Goal: Register for event/course

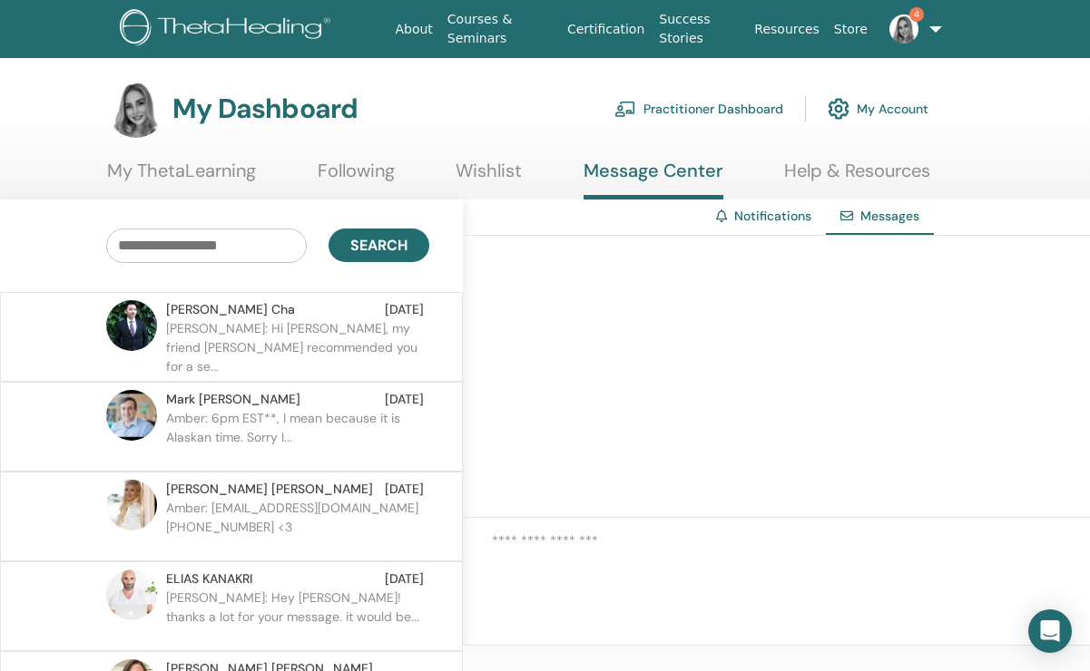
click at [253, 161] on link "My ThetaLearning" at bounding box center [181, 177] width 149 height 35
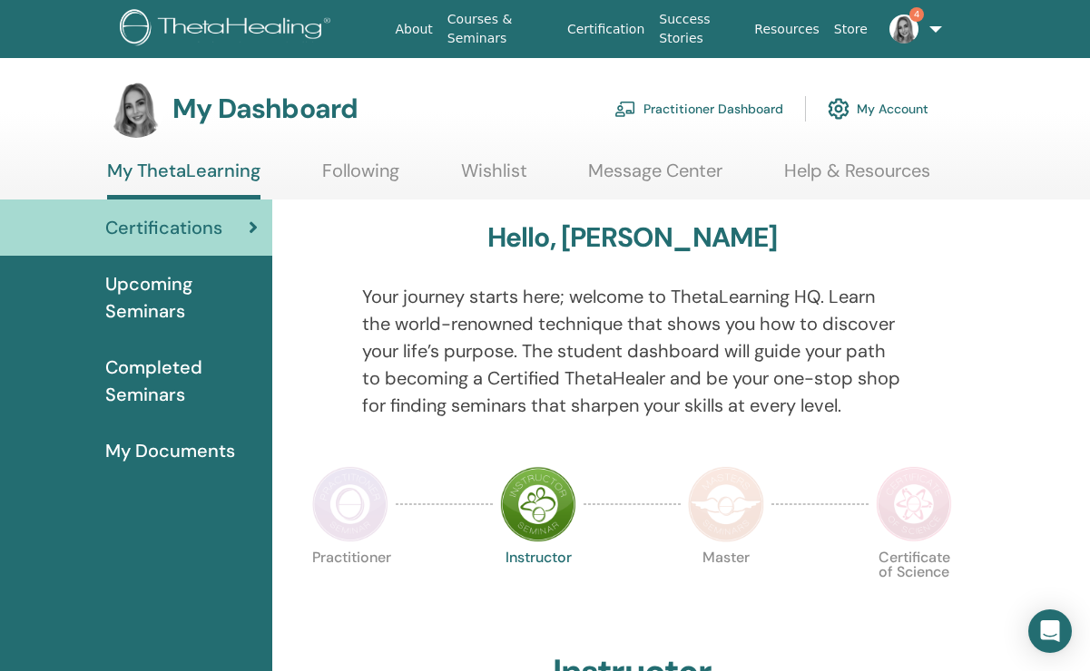
click at [241, 288] on span "Upcoming Seminars" at bounding box center [181, 297] width 152 height 54
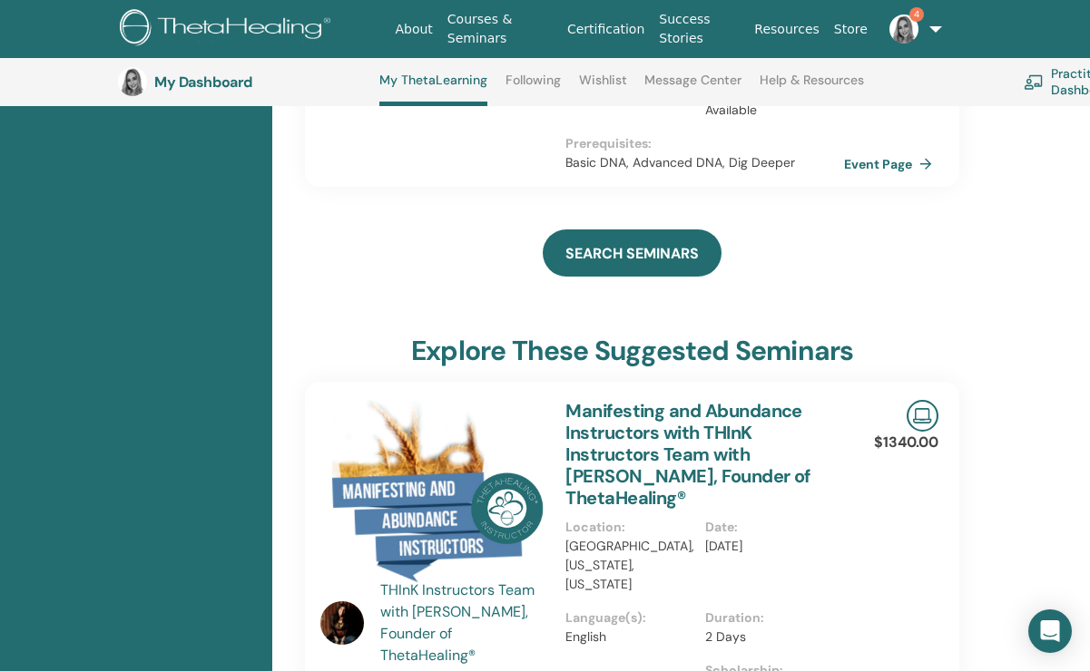
scroll to position [561, 0]
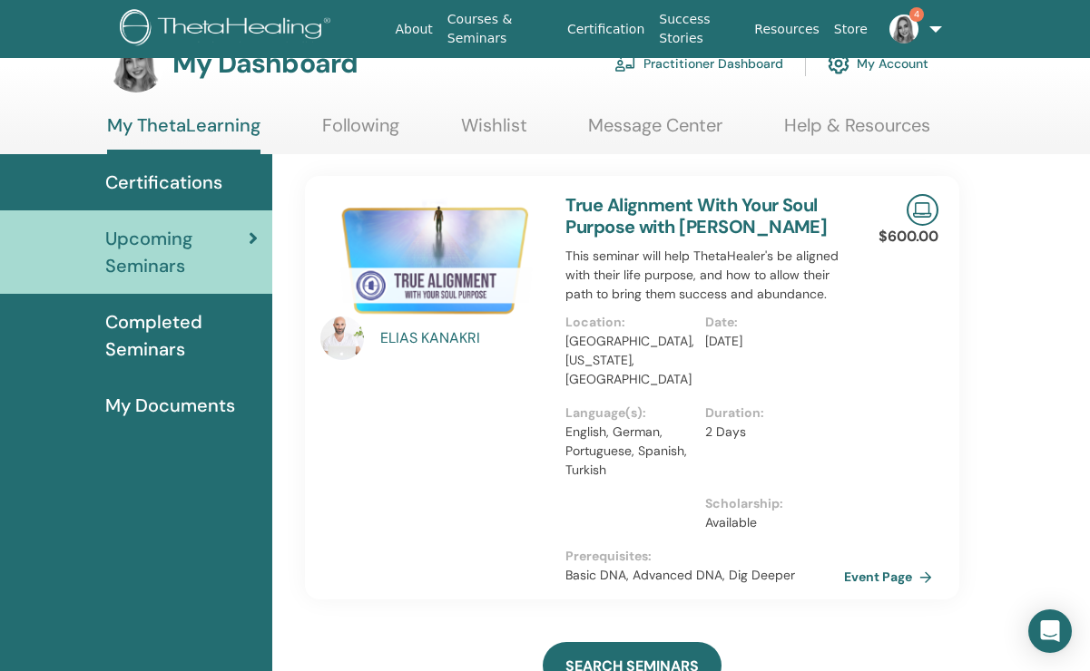
click at [627, 212] on link "True Alignment With Your Soul Purpose with [PERSON_NAME]" at bounding box center [695, 215] width 261 height 45
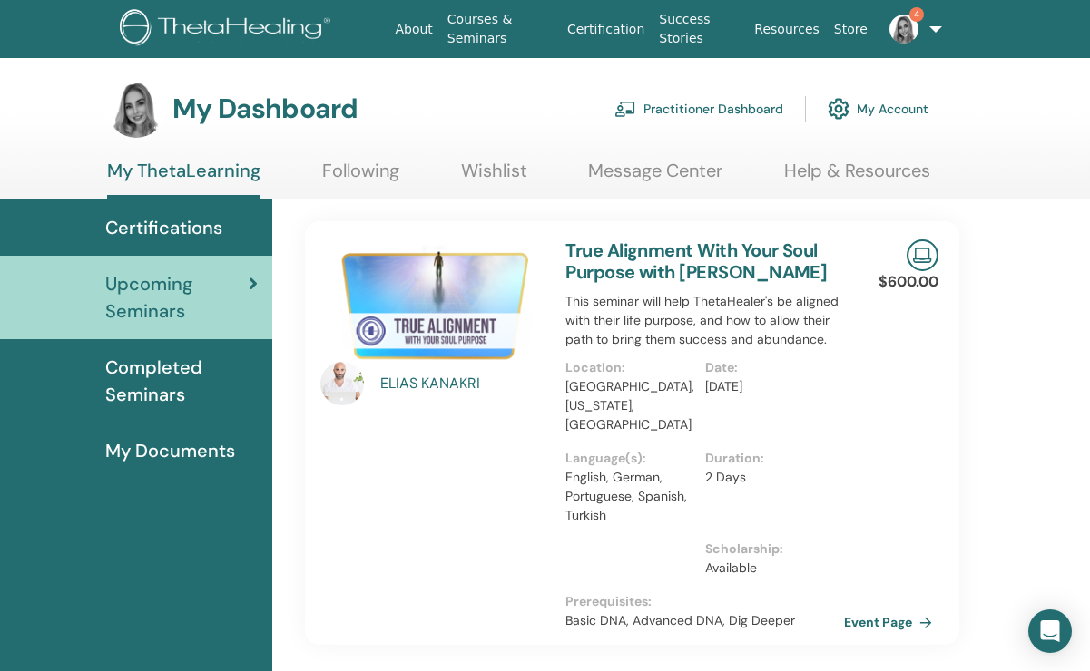
click at [621, 248] on link "True Alignment With Your Soul Purpose with ELIAS KANAKRI" at bounding box center [695, 261] width 261 height 45
click at [768, 255] on link "True Alignment With Your Soul Purpose with ELIAS KANAKRI" at bounding box center [695, 261] width 261 height 45
click at [908, 621] on link "Event Page" at bounding box center [893, 622] width 95 height 27
